Goal: Transaction & Acquisition: Purchase product/service

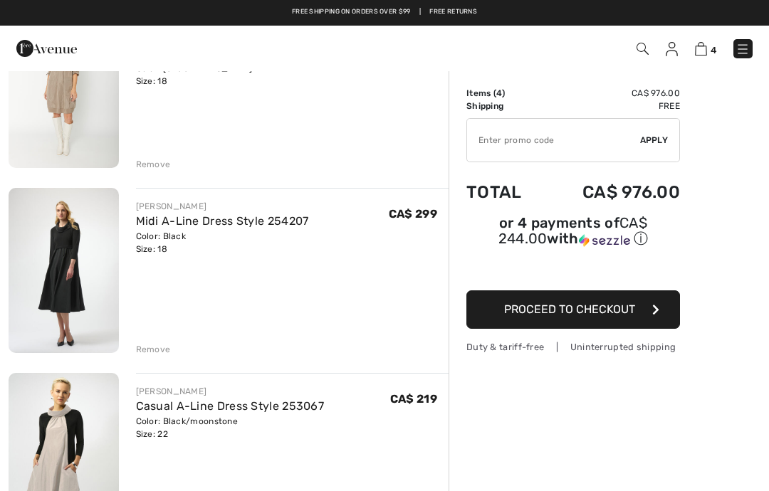
scroll to position [364, 0]
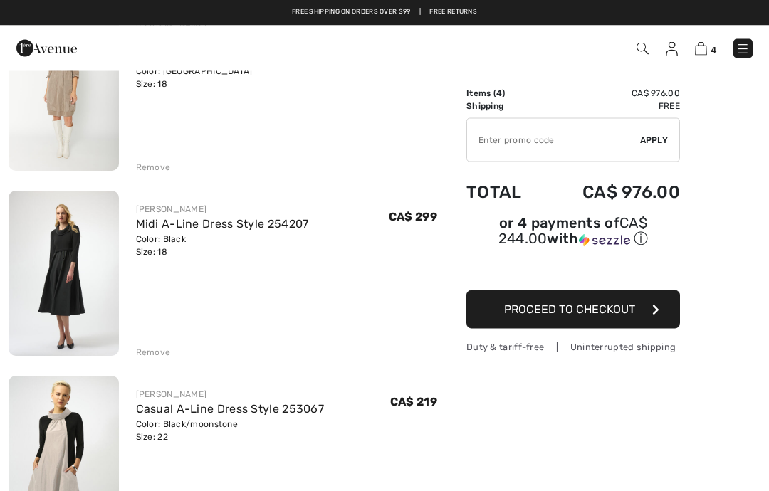
click at [149, 351] on div "Remove" at bounding box center [153, 353] width 35 height 13
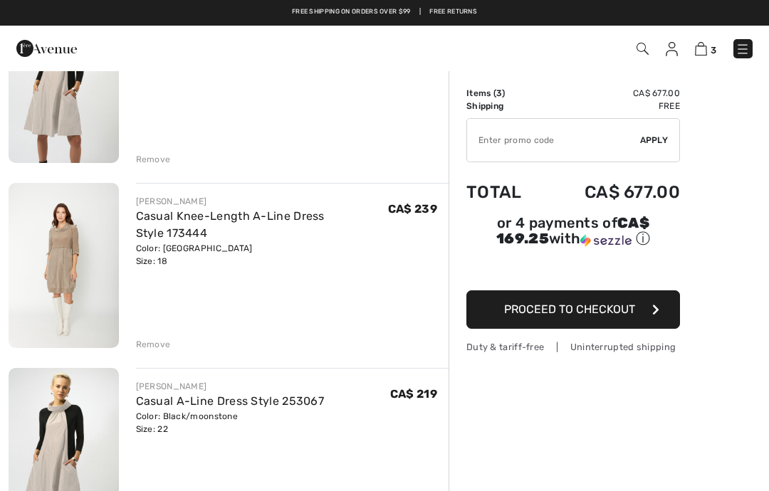
scroll to position [189, 0]
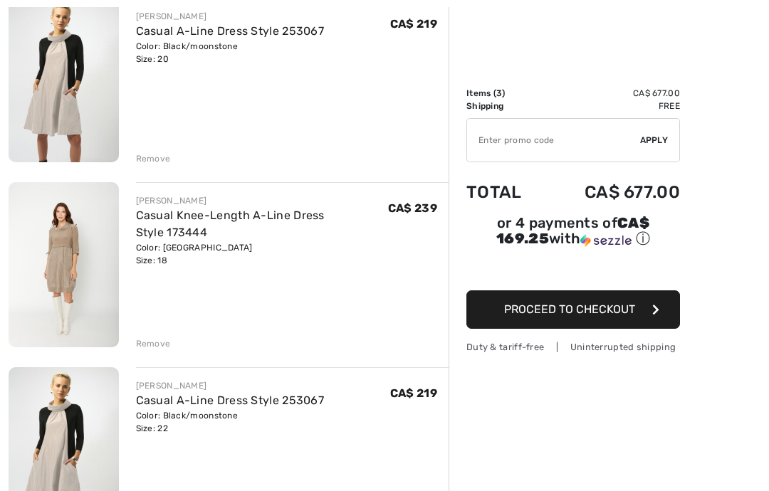
click at [57, 266] on img at bounding box center [64, 264] width 110 height 165
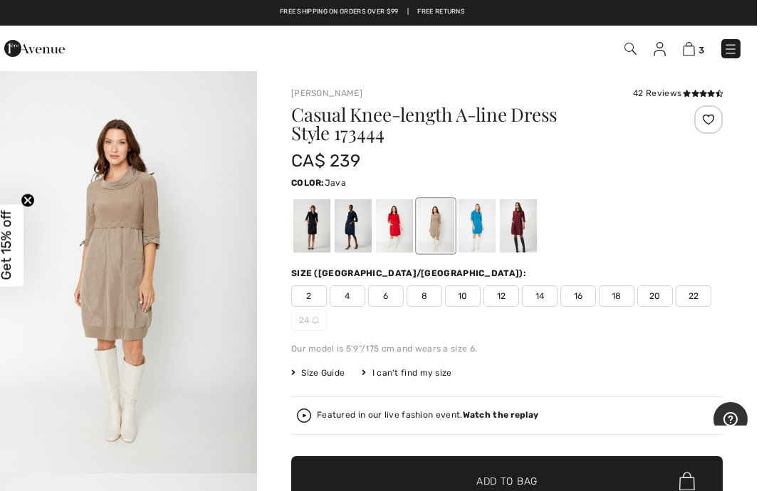
scroll to position [12, 0]
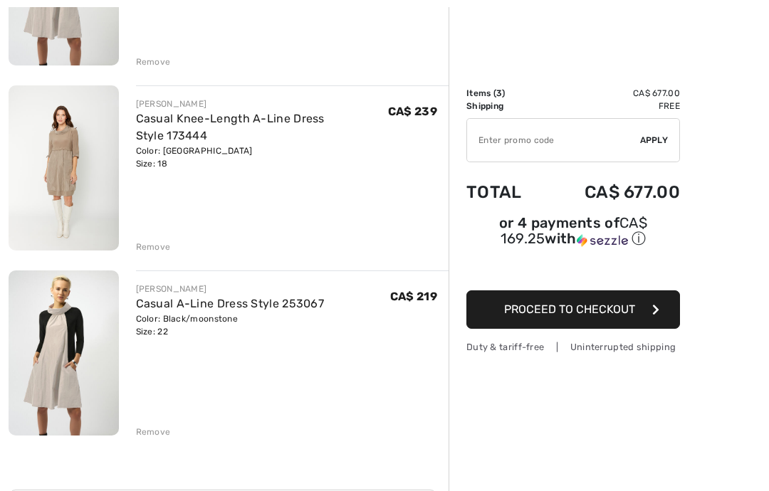
scroll to position [290, 0]
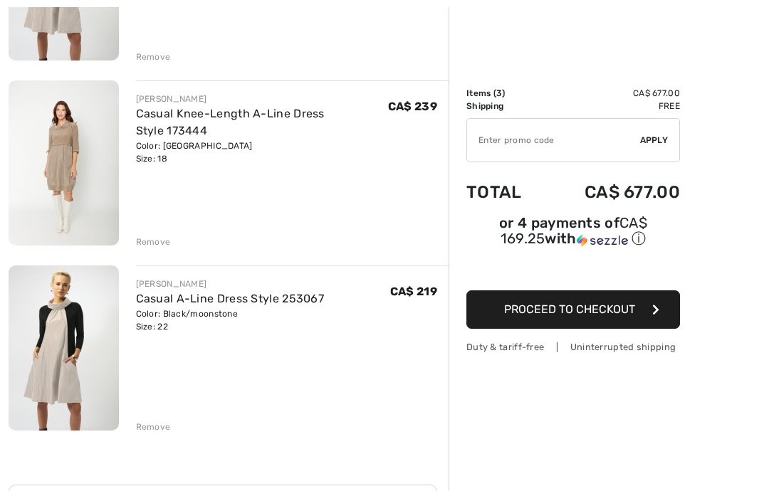
click at [144, 431] on div "Remove" at bounding box center [153, 427] width 35 height 13
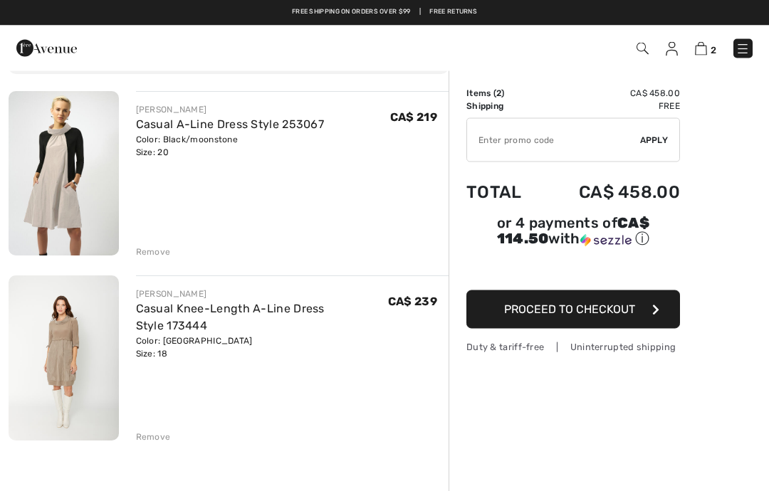
scroll to position [95, 0]
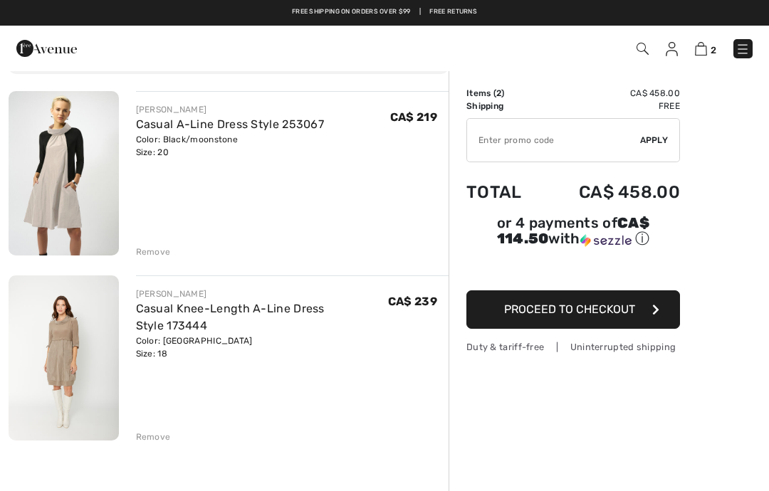
click at [54, 344] on img at bounding box center [64, 358] width 110 height 165
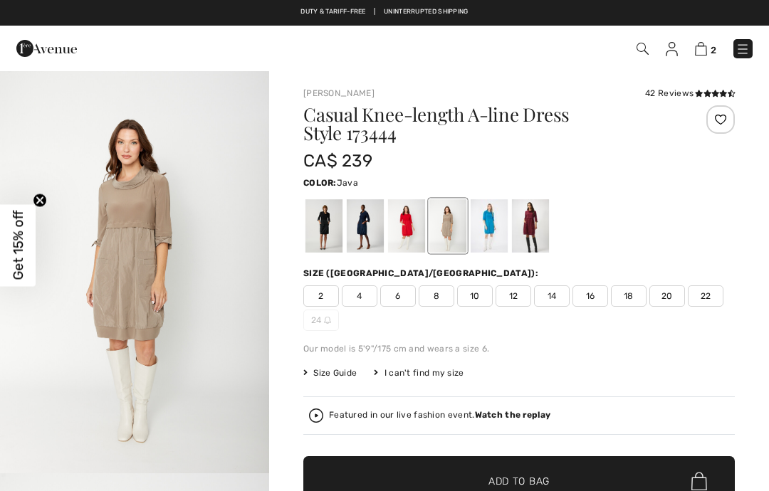
click at [668, 296] on span "20" at bounding box center [667, 295] width 36 height 21
click at [705, 50] on img at bounding box center [701, 49] width 12 height 14
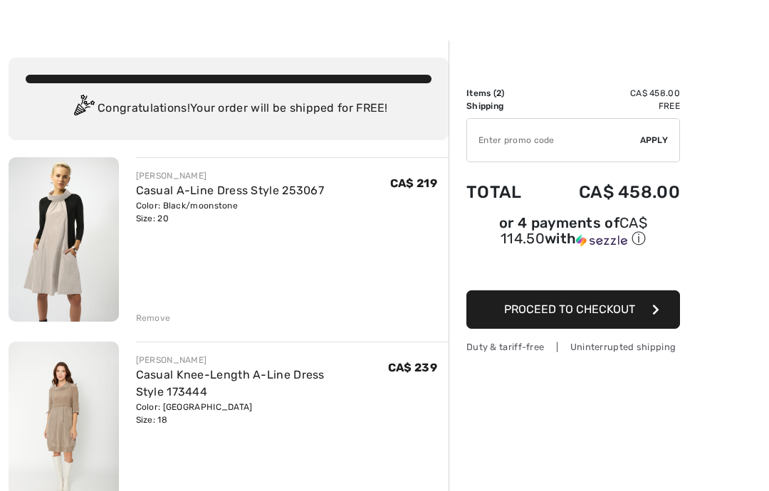
scroll to position [78, 0]
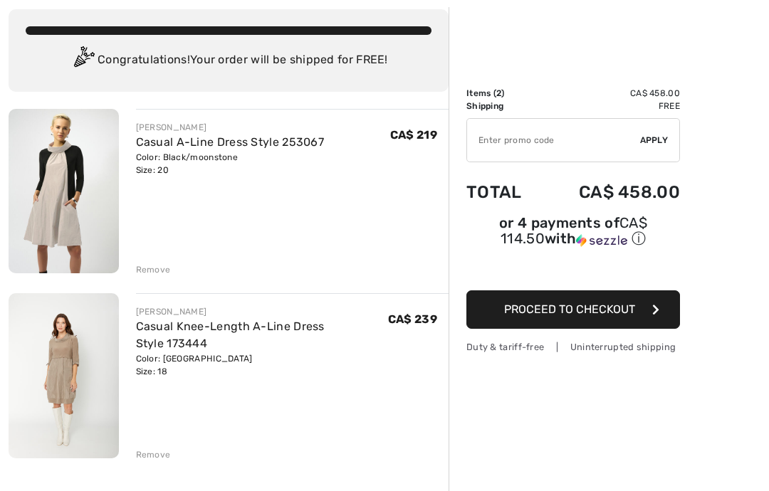
click at [147, 457] on div "Remove" at bounding box center [153, 454] width 35 height 13
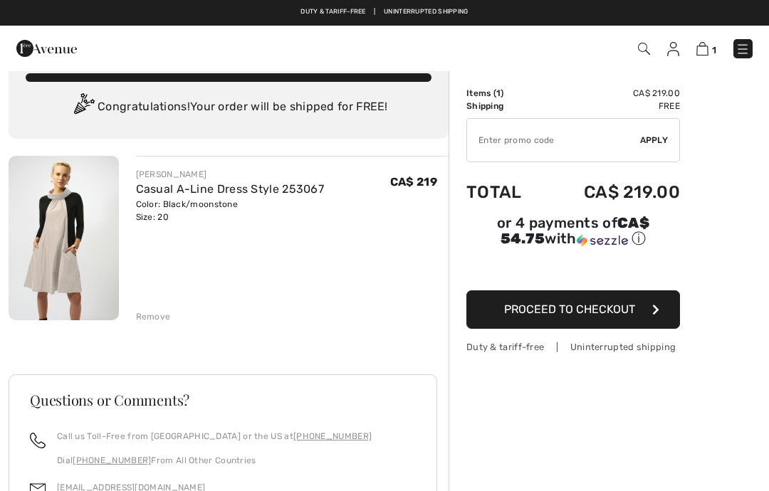
scroll to position [0, 0]
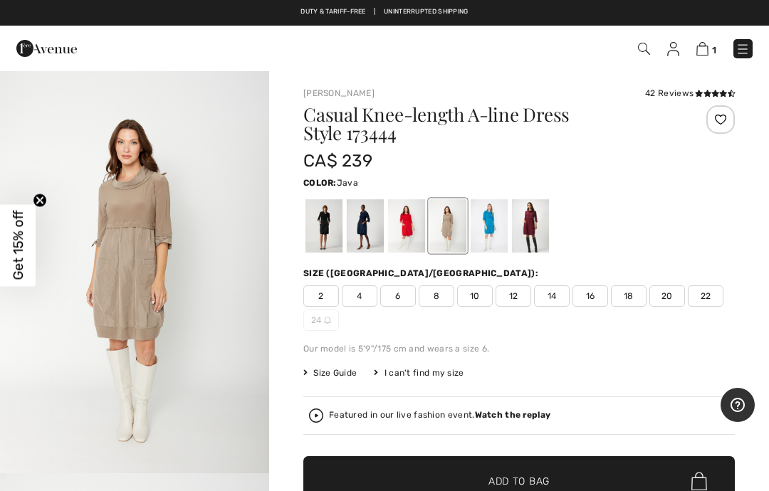
click at [666, 298] on span "20" at bounding box center [667, 295] width 36 height 21
click at [544, 485] on span "Add to Bag" at bounding box center [518, 481] width 61 height 15
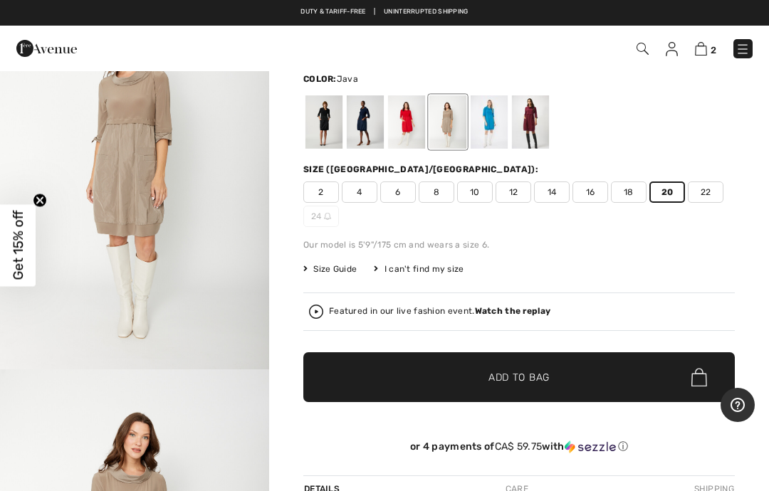
click at [701, 53] on img at bounding box center [701, 49] width 12 height 14
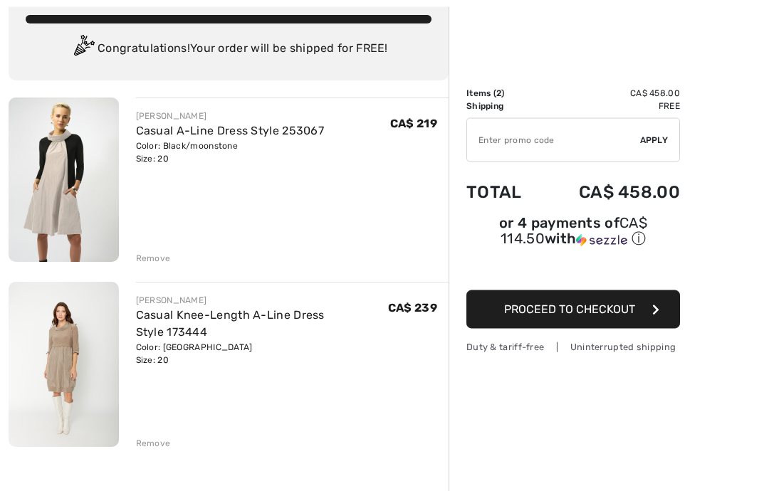
scroll to position [90, 0]
click at [152, 435] on div "Remove" at bounding box center [292, 442] width 313 height 16
click at [146, 448] on div "Remove" at bounding box center [153, 442] width 35 height 13
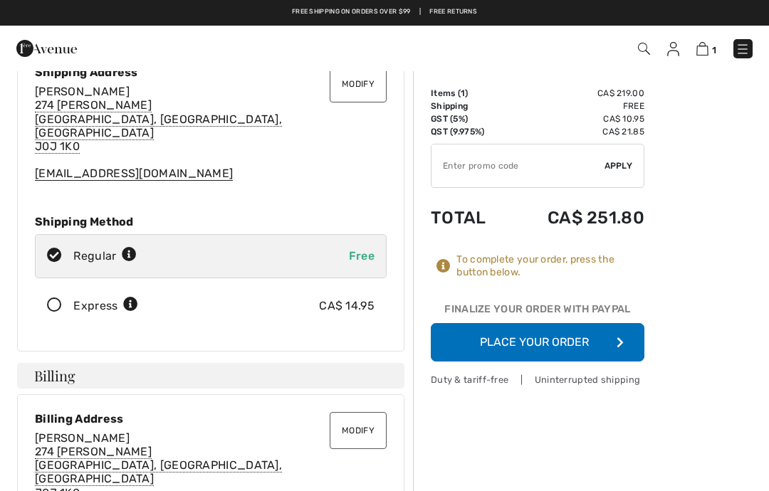
scroll to position [64, 0]
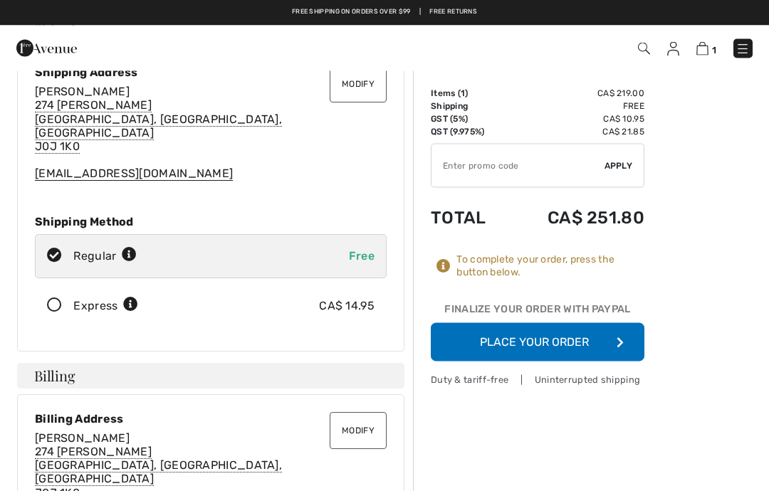
click at [579, 340] on button "Place Your Order" at bounding box center [538, 342] width 214 height 38
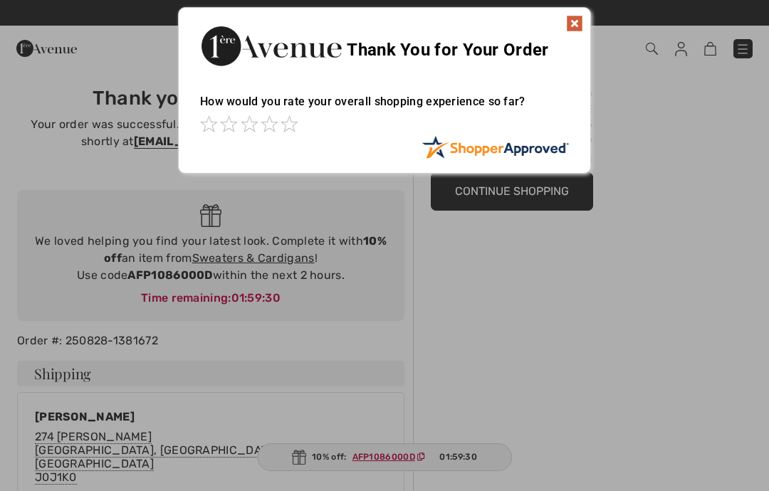
click at [572, 23] on img at bounding box center [574, 23] width 17 height 17
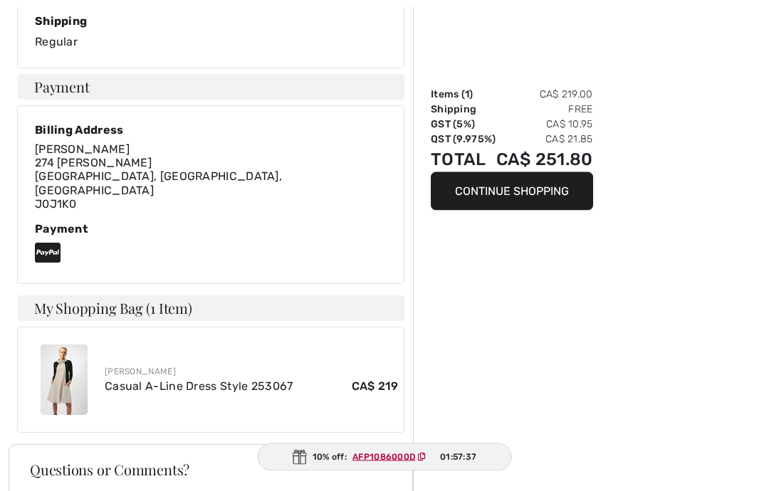
scroll to position [509, 0]
click at [61, 347] on img at bounding box center [64, 380] width 47 height 70
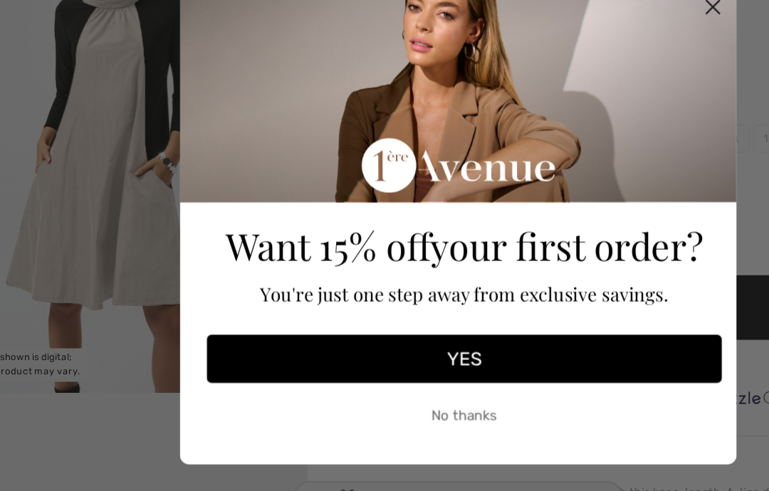
click at [568, 68] on circle "Close dialog" at bounding box center [579, 79] width 23 height 23
